Goal: Transaction & Acquisition: Book appointment/travel/reservation

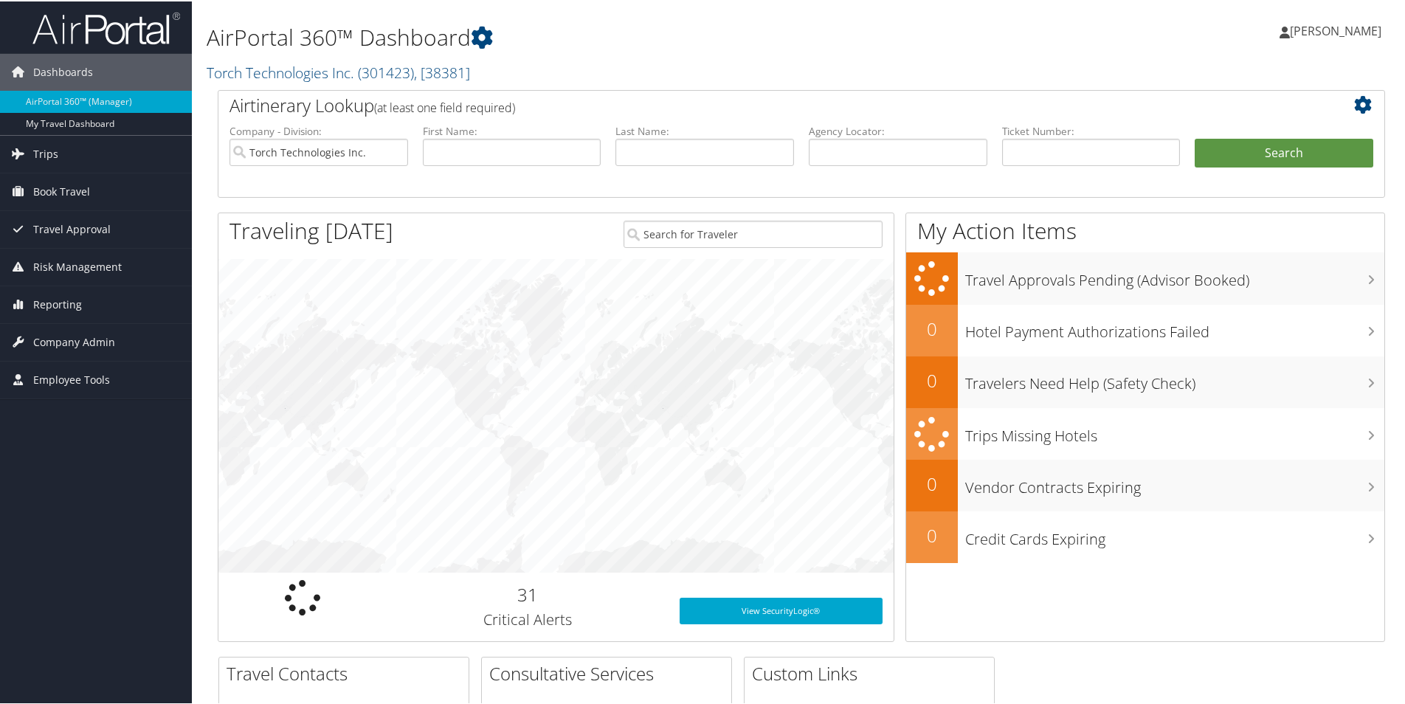
click at [1335, 35] on span "[PERSON_NAME]" at bounding box center [1335, 29] width 91 height 16
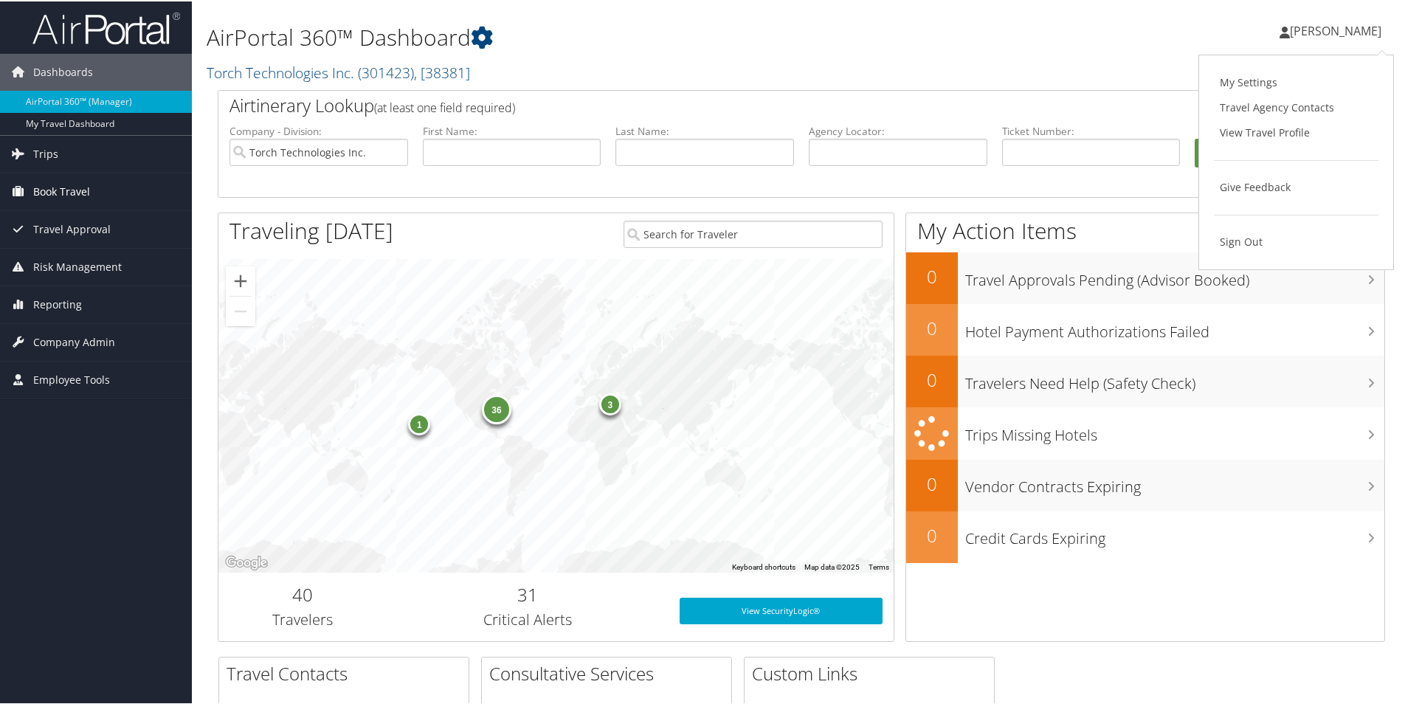
click at [68, 185] on span "Book Travel" at bounding box center [61, 190] width 57 height 37
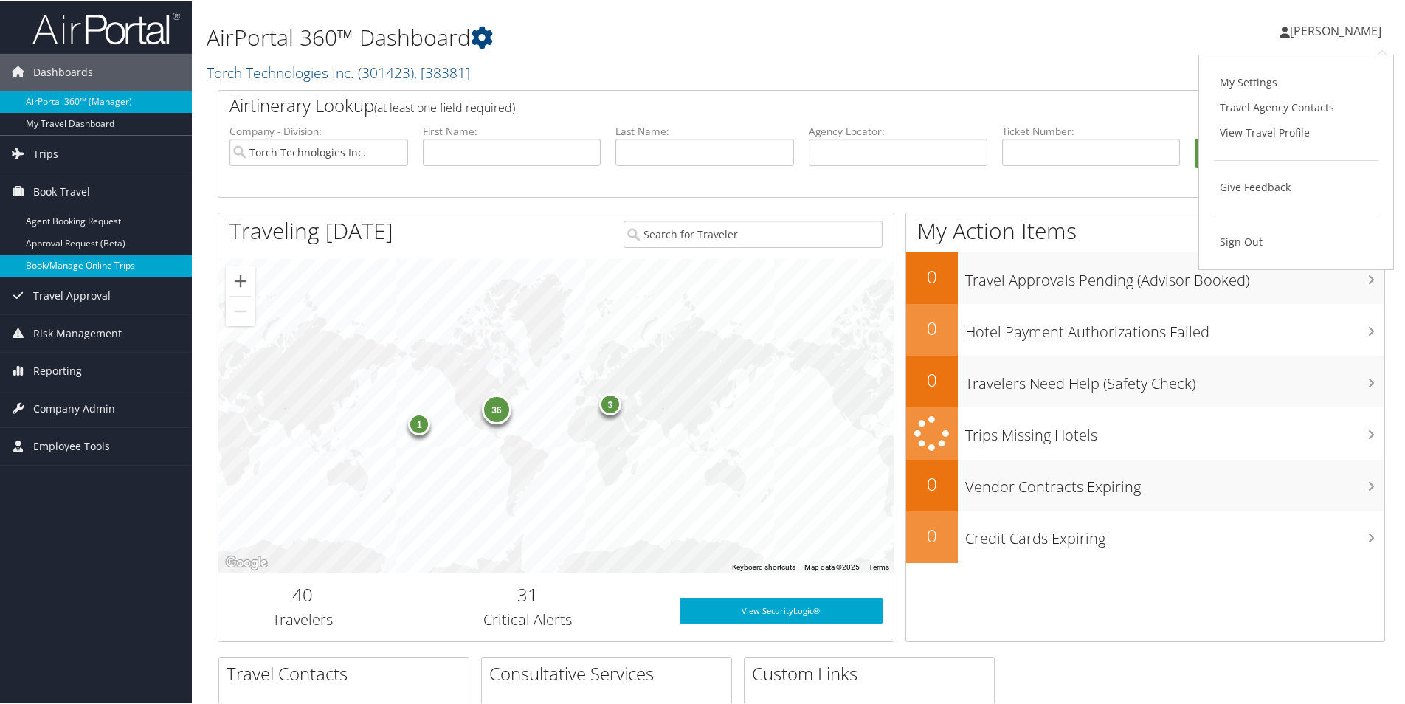
click at [58, 257] on link "Book/Manage Online Trips" at bounding box center [96, 264] width 192 height 22
